Goal: Information Seeking & Learning: Check status

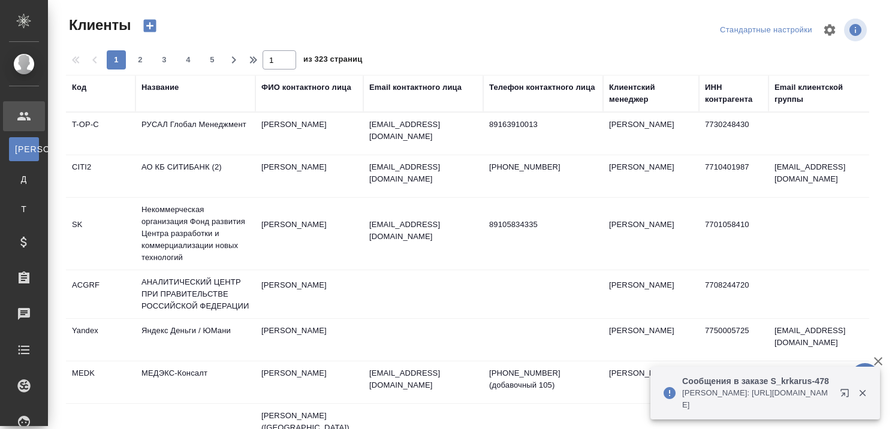
select select "RU"
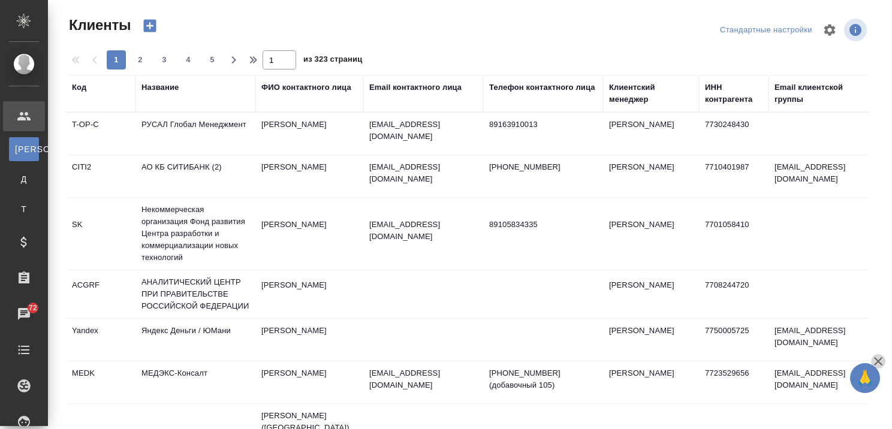
click at [879, 359] on icon "button" at bounding box center [878, 361] width 14 height 14
click at [164, 88] on div "Название" at bounding box center [159, 88] width 37 height 12
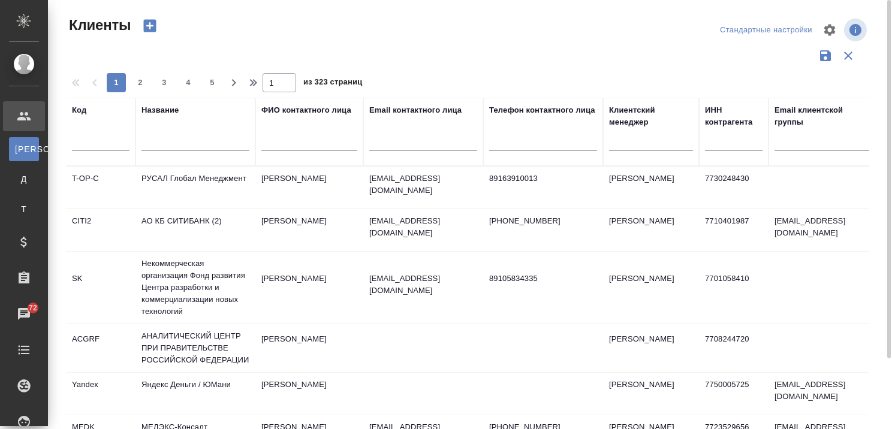
click at [168, 144] on input "text" at bounding box center [195, 143] width 108 height 15
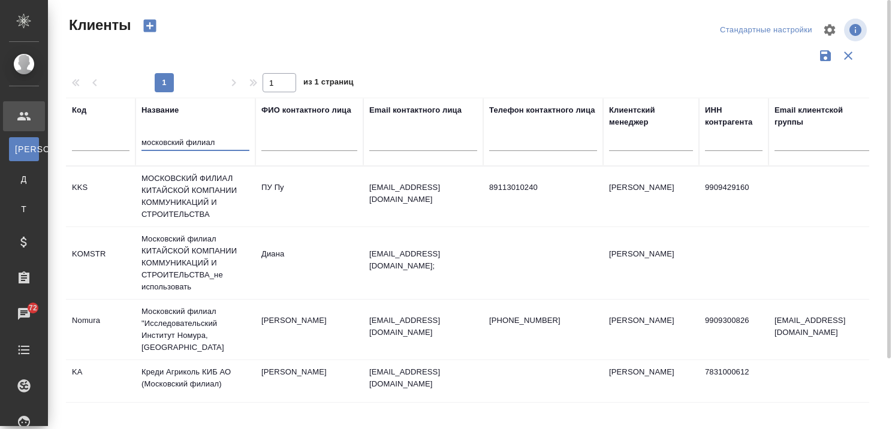
type input "московский филиал"
click at [161, 202] on td "МОСКОВСКИЙ ФИЛИАЛ КИТАЙСКОЙ КОМПАНИИ КОММУНИКАЦИЙ И СТРОИТЕЛЬСТВА" at bounding box center [195, 197] width 120 height 60
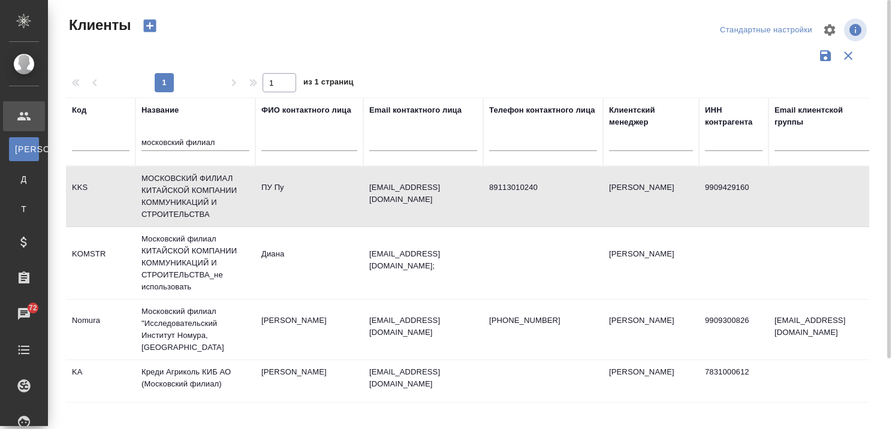
click at [161, 202] on td "МОСКОВСКИЙ ФИЛИАЛ КИТАЙСКОЙ КОМПАНИИ КОММУНИКАЦИЙ И СТРОИТЕЛЬСТВА" at bounding box center [195, 197] width 120 height 60
drag, startPoint x: 234, startPoint y: 144, endPoint x: 67, endPoint y: 152, distance: 167.5
click at [68, 152] on tr "Код Название московский филиал ФИО контактного лица Email контактного лица Теле…" at bounding box center [519, 132] width 906 height 68
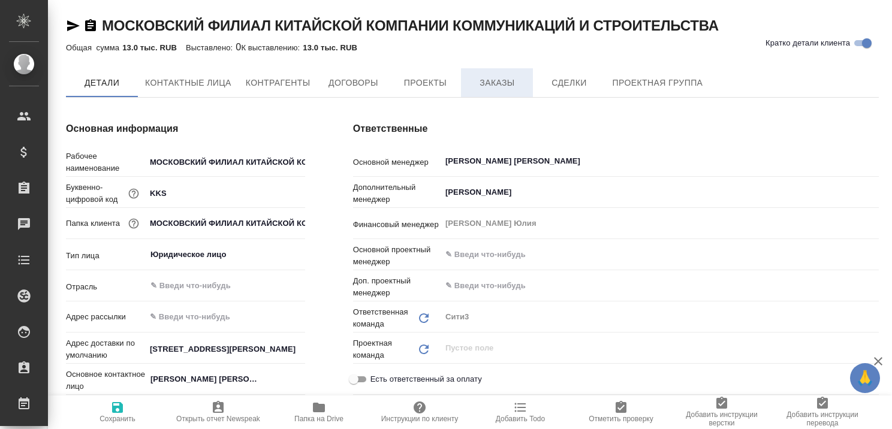
type textarea "x"
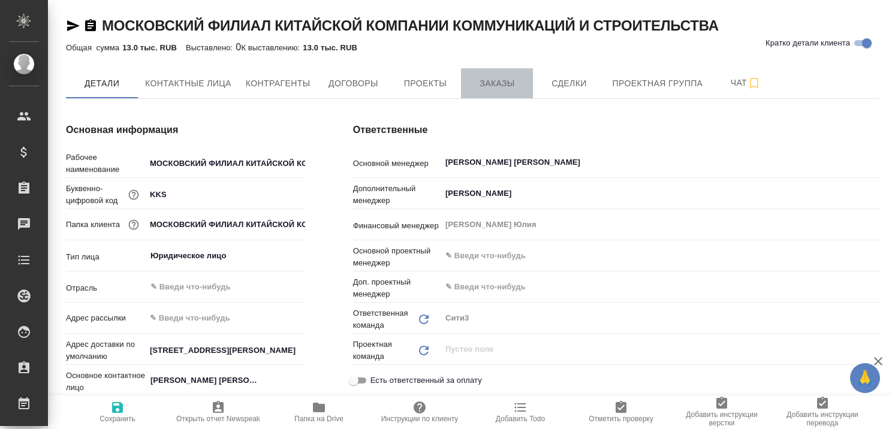
click at [492, 83] on span "Заказы" at bounding box center [497, 83] width 58 height 15
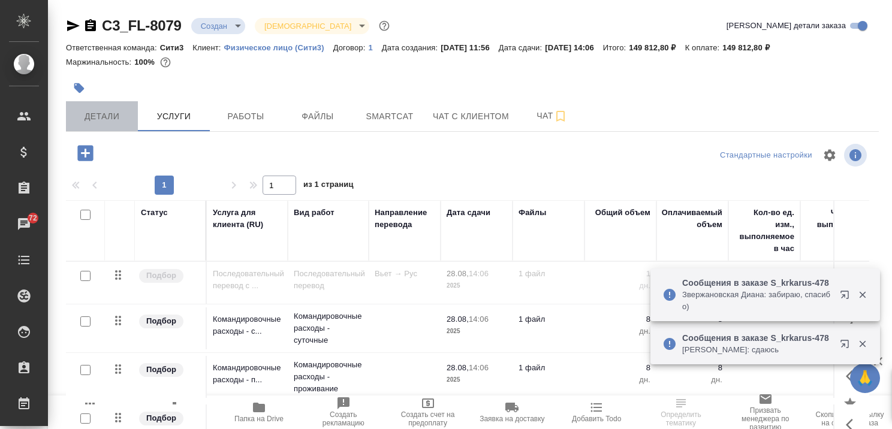
click at [101, 112] on span "Детали" at bounding box center [102, 116] width 58 height 15
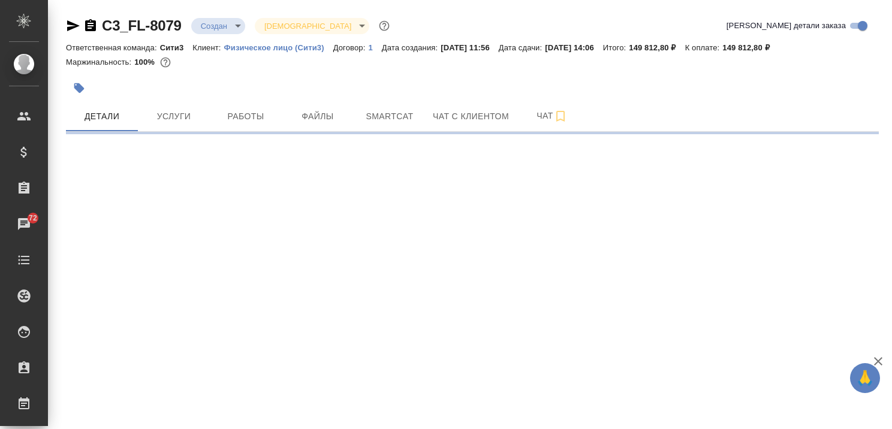
select select "RU"
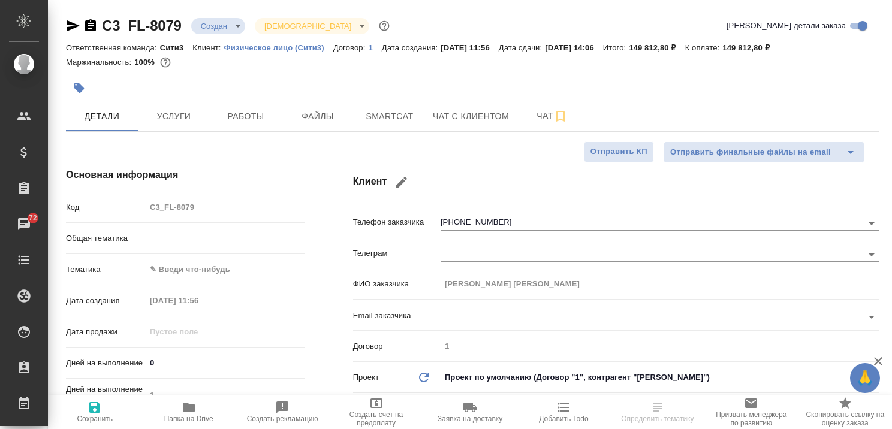
type textarea "x"
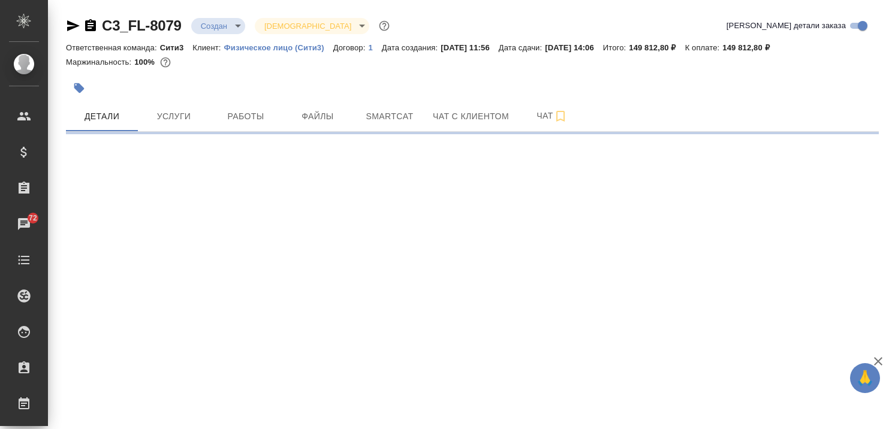
select select "RU"
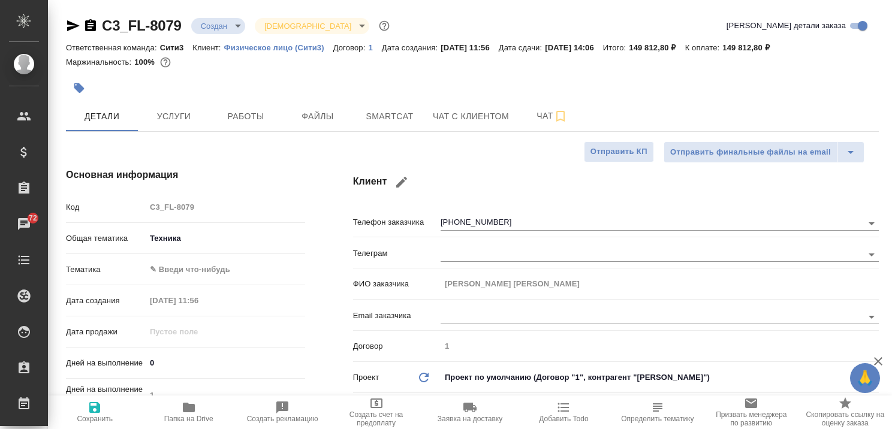
type textarea "x"
click at [179, 113] on span "Услуги" at bounding box center [174, 116] width 58 height 15
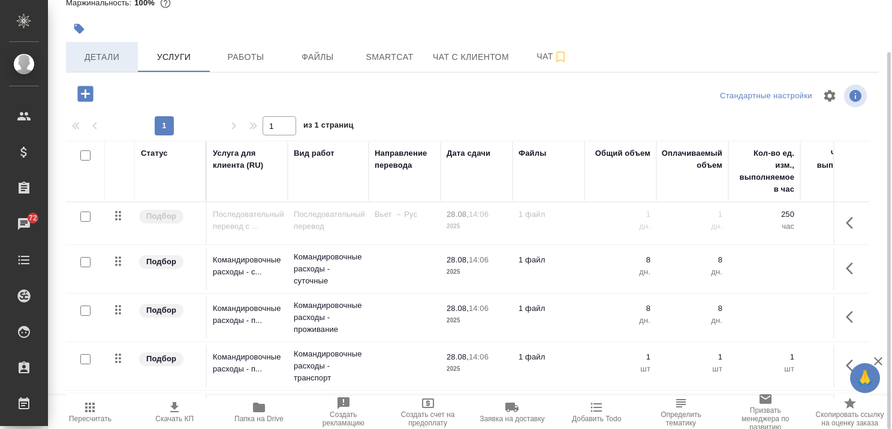
click at [101, 55] on span "Детали" at bounding box center [102, 57] width 58 height 15
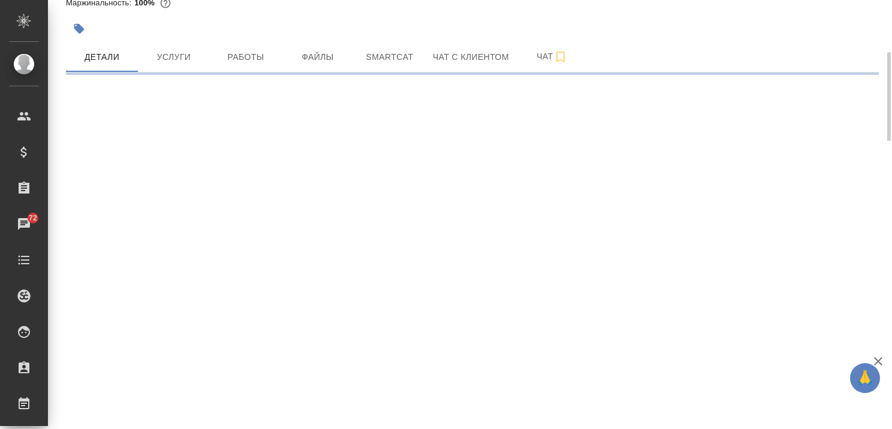
select select "RU"
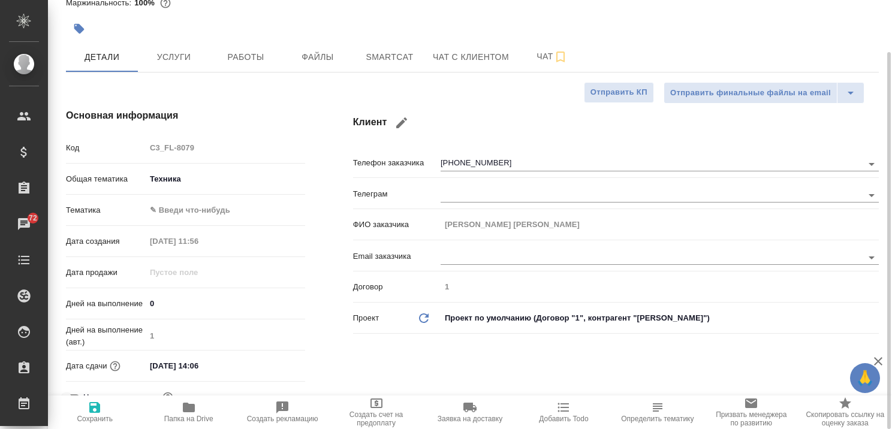
type textarea "x"
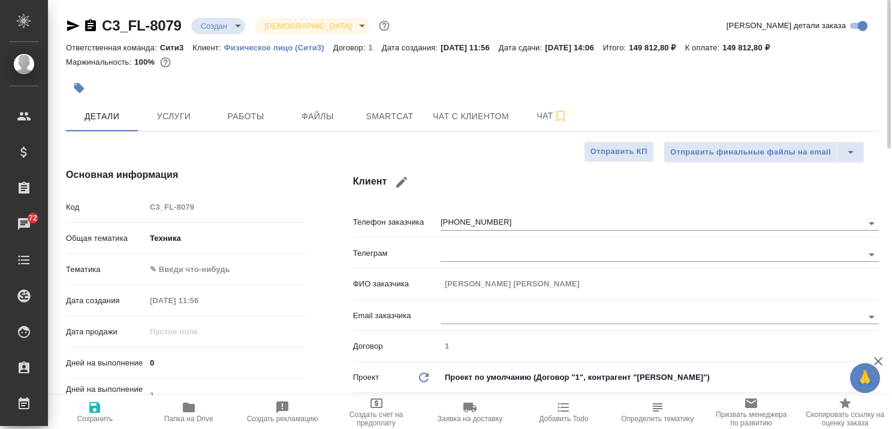
type textarea "x"
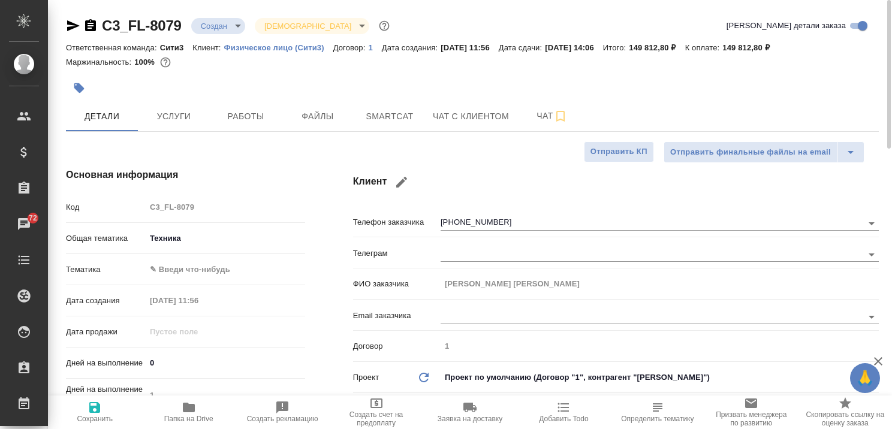
type textarea "x"
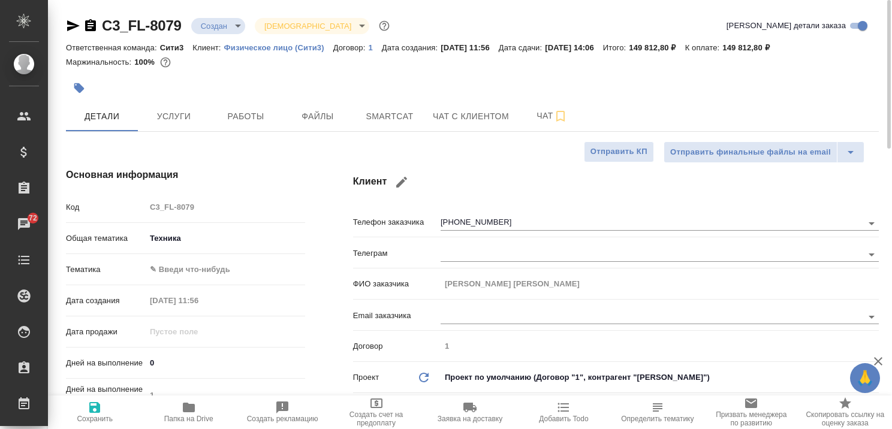
type textarea "x"
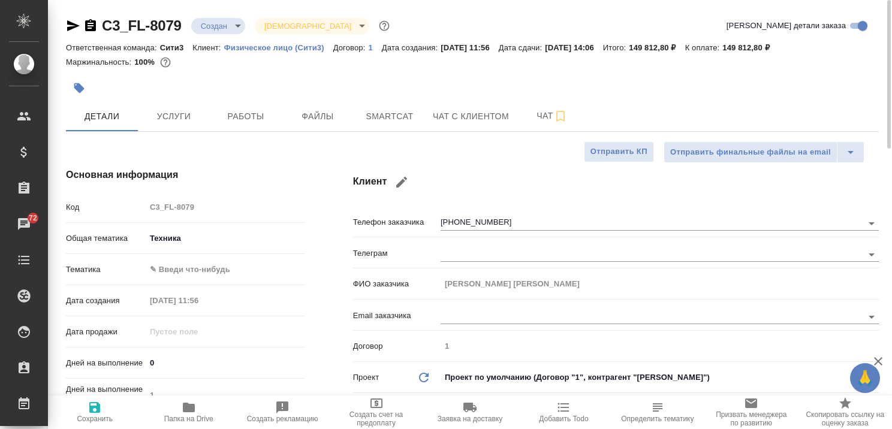
type textarea "x"
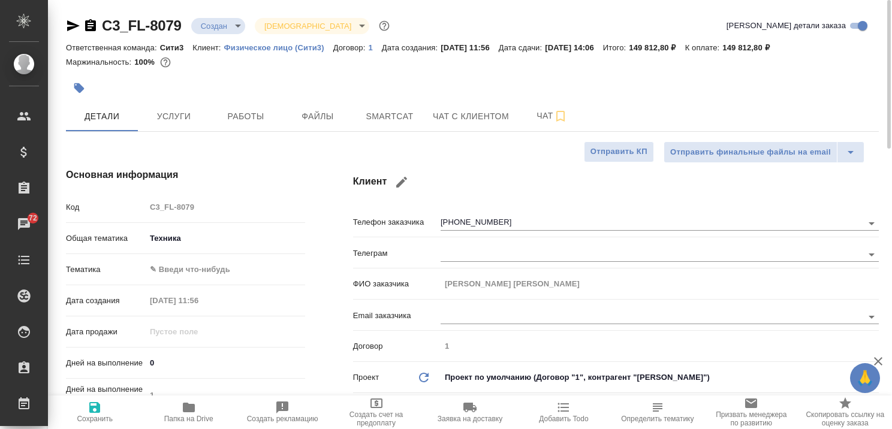
type textarea "x"
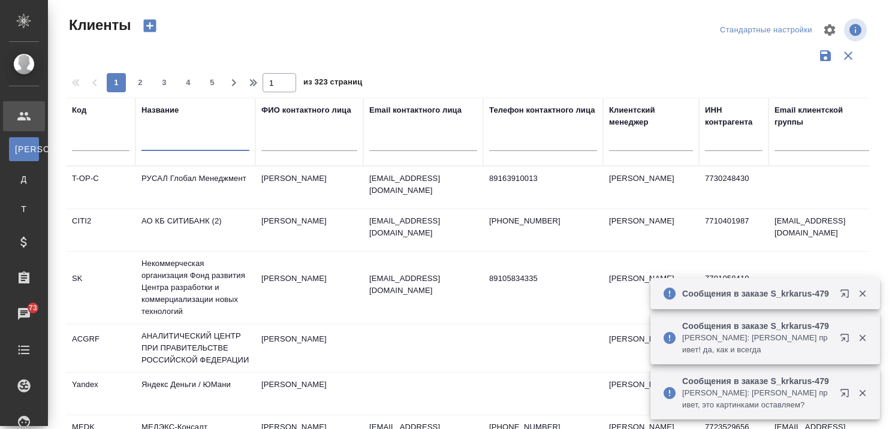
select select "RU"
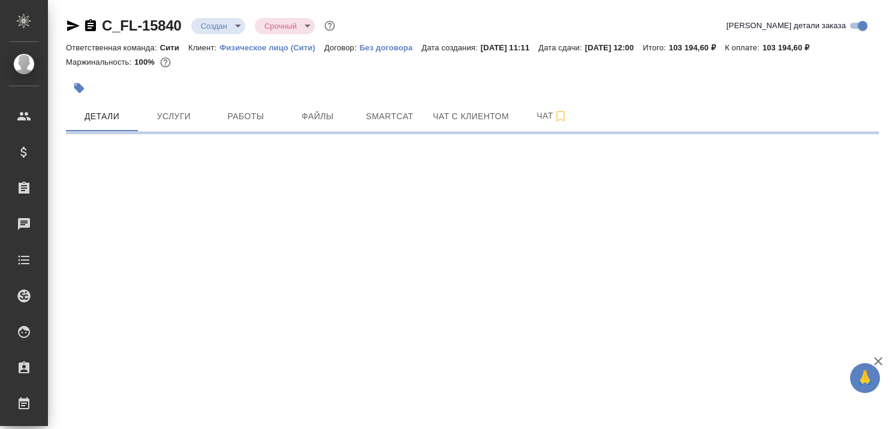
select select "RU"
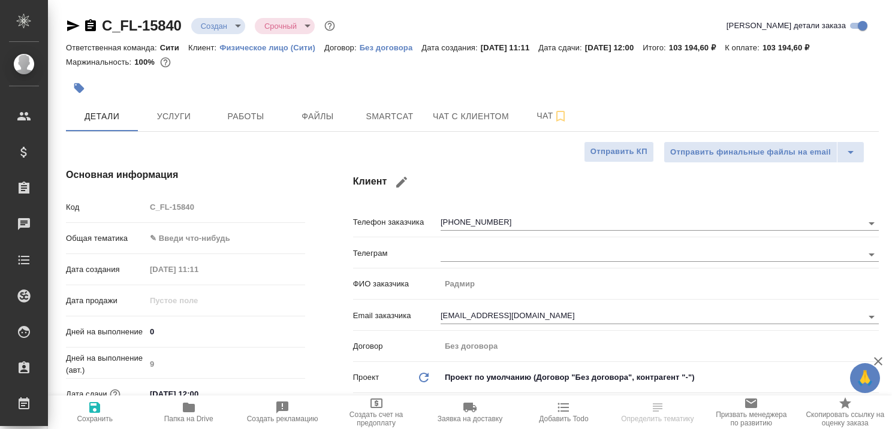
type textarea "x"
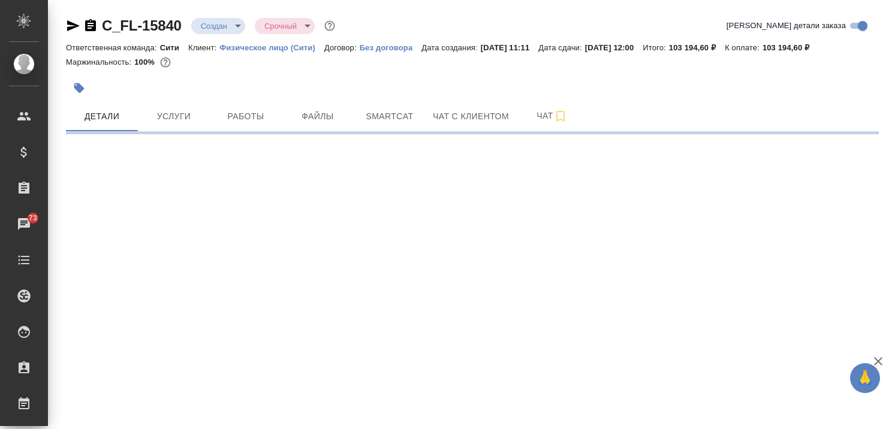
select select "RU"
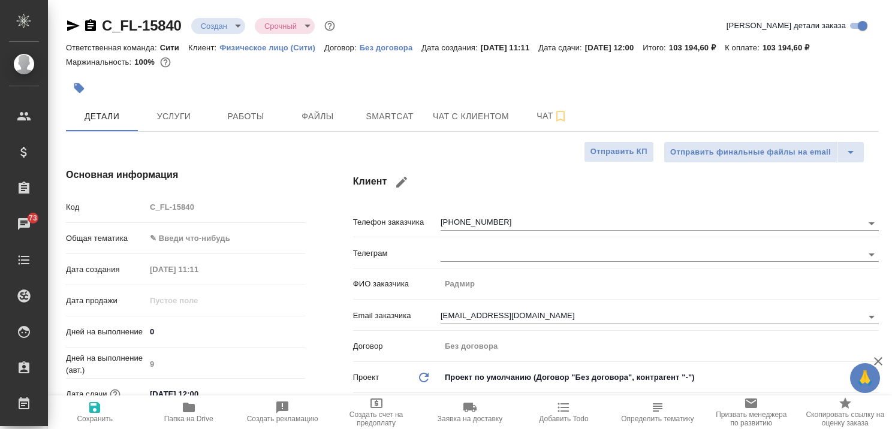
type textarea "x"
